Goal: Information Seeking & Learning: Compare options

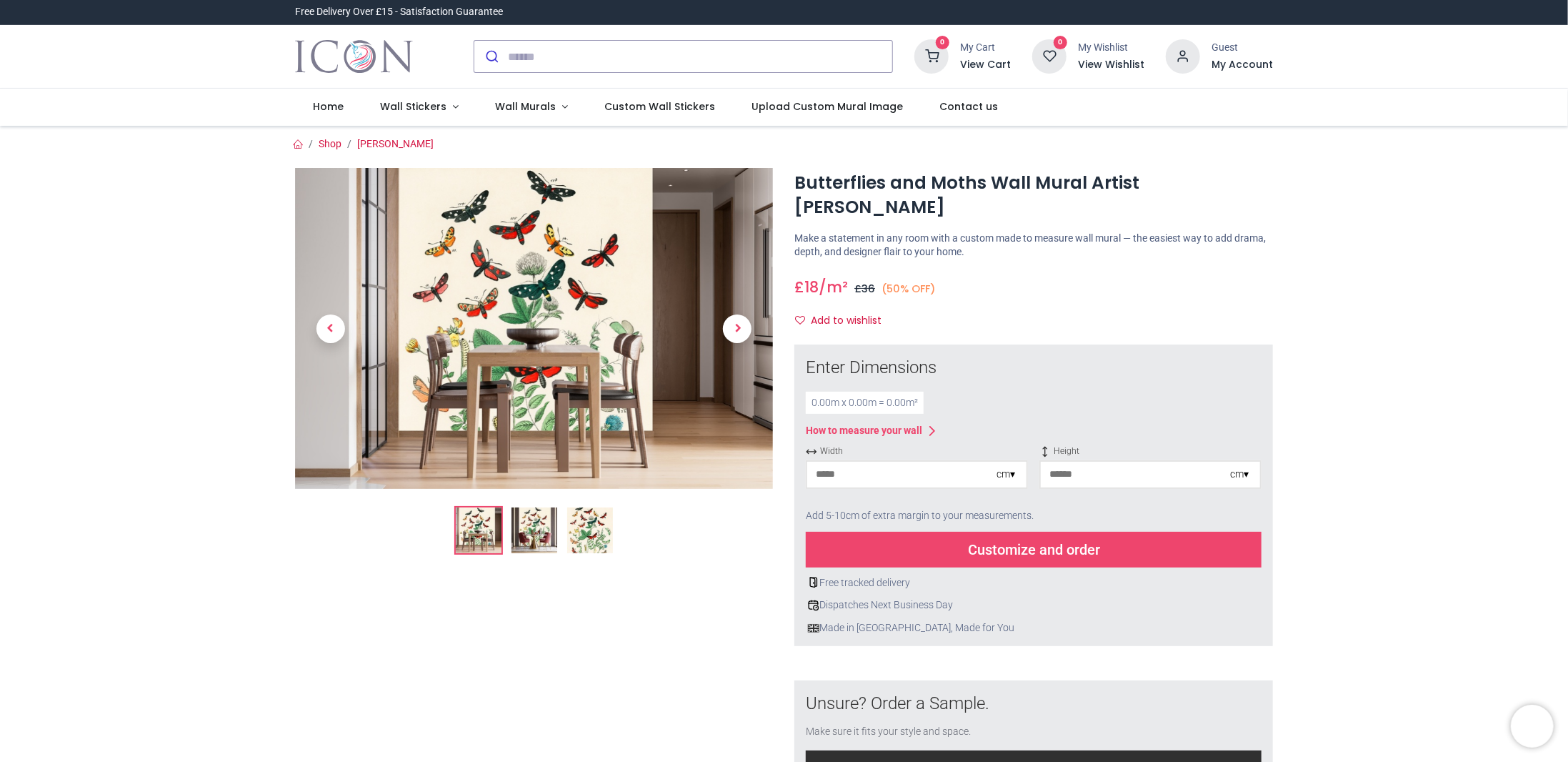
click at [581, 530] on img at bounding box center [590, 530] width 45 height 45
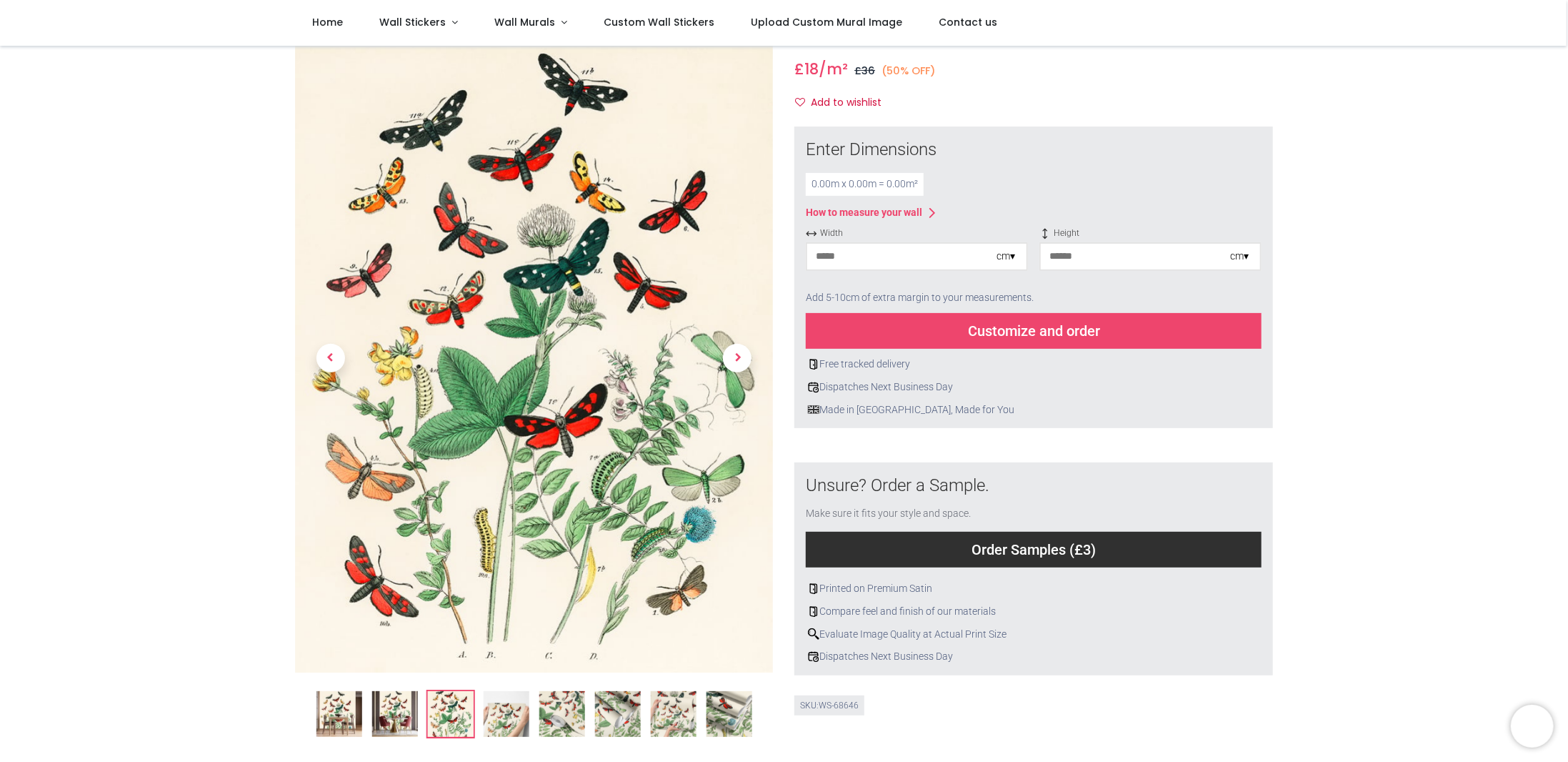
scroll to position [143, 0]
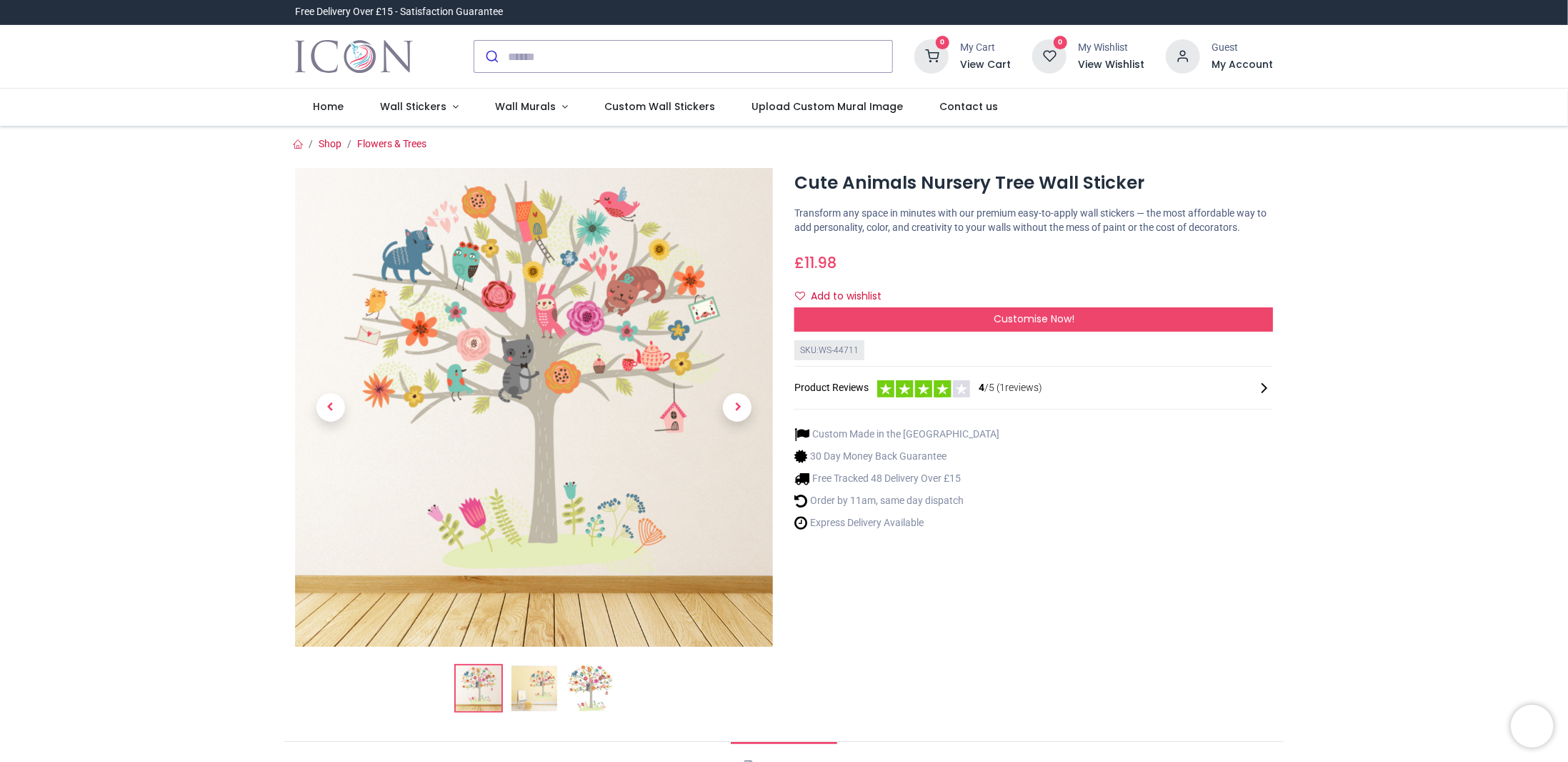
click at [566, 675] on li at bounding box center [590, 688] width 49 height 49
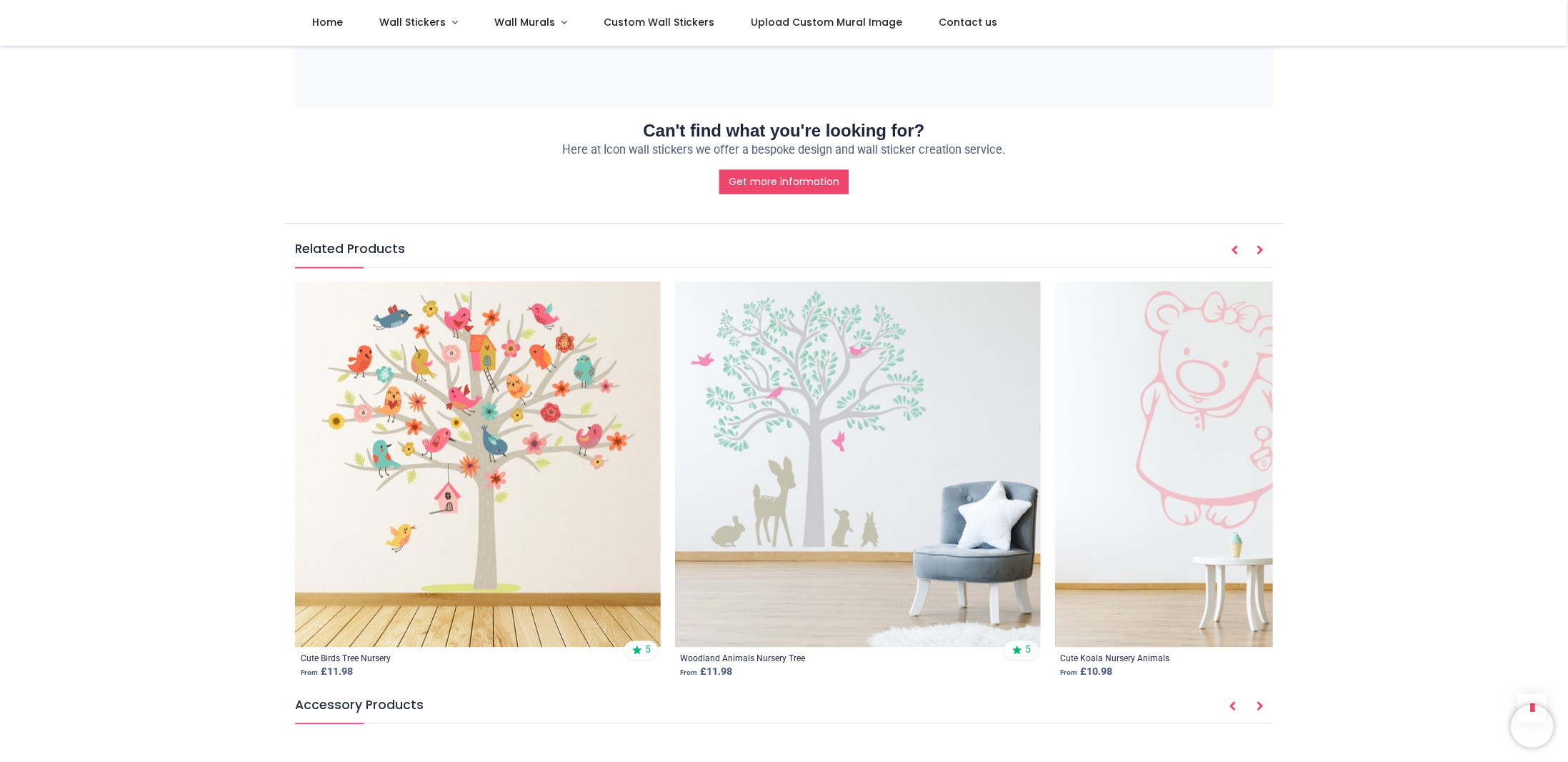
scroll to position [1714, 0]
